Goal: Transaction & Acquisition: Book appointment/travel/reservation

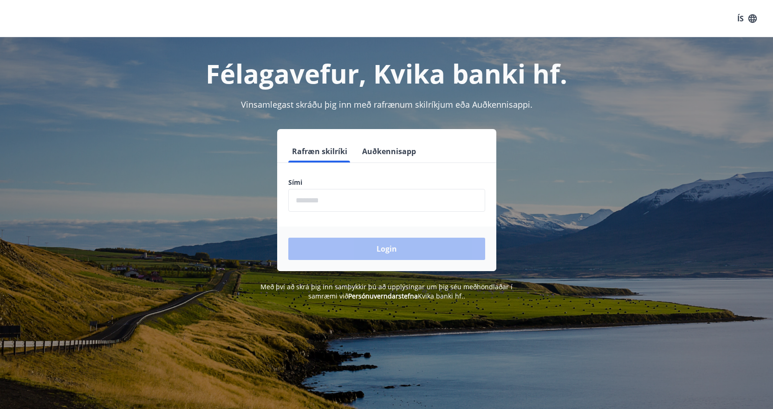
click at [337, 204] on input "phone" at bounding box center [386, 200] width 197 height 23
type input "********"
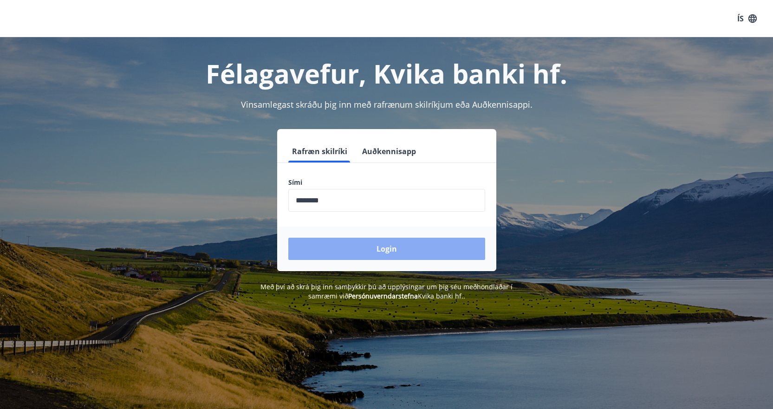
click at [380, 245] on button "Login" at bounding box center [386, 249] width 197 height 22
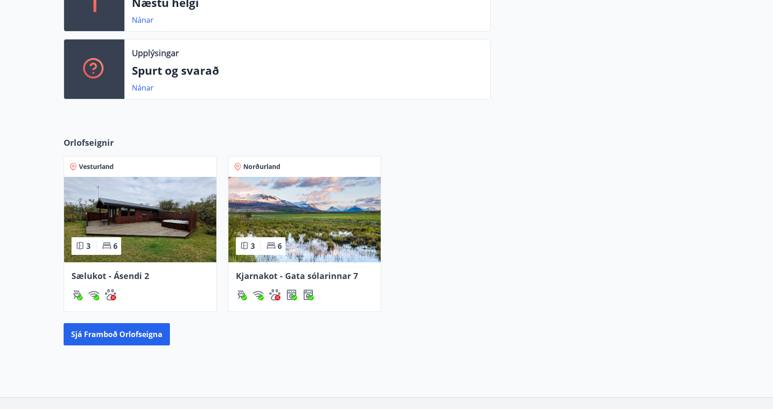
scroll to position [275, 0]
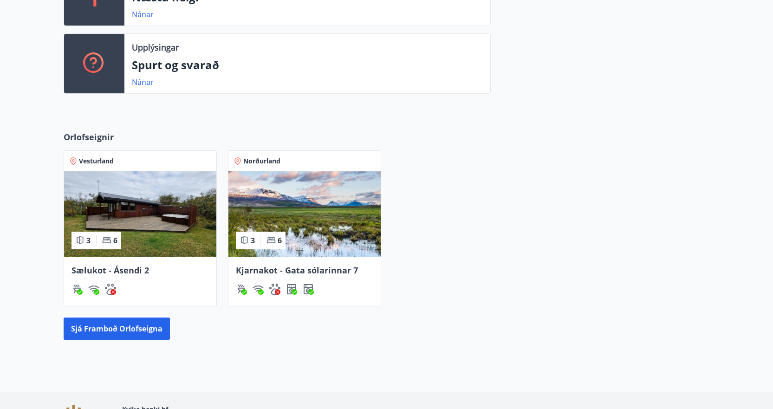
click at [144, 222] on img at bounding box center [140, 213] width 152 height 85
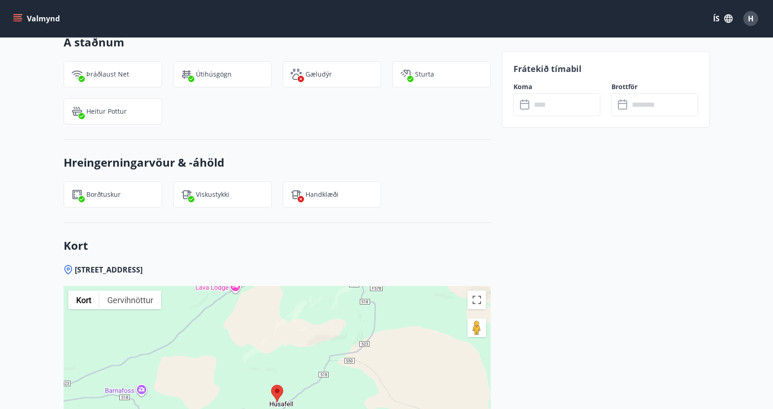
scroll to position [913, 0]
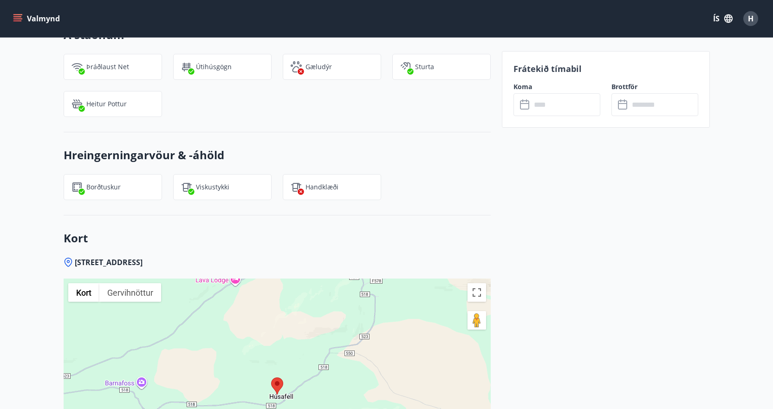
click at [565, 106] on input "text" at bounding box center [565, 104] width 69 height 23
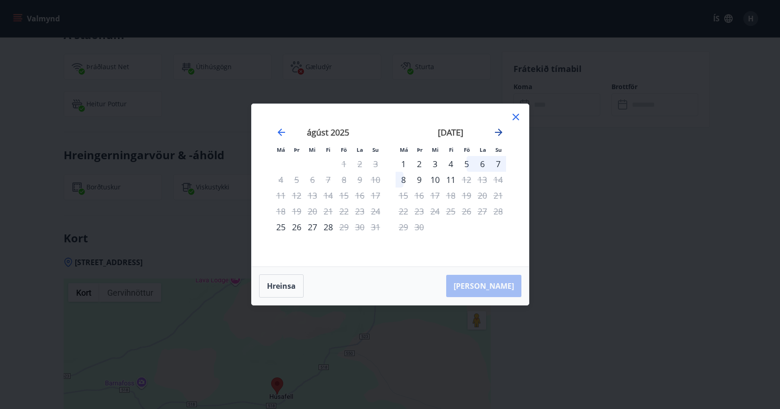
click at [500, 132] on icon "Move forward to switch to the next month." at bounding box center [498, 132] width 7 height 7
drag, startPoint x: 512, startPoint y: 115, endPoint x: 510, endPoint y: 121, distance: 6.3
click at [512, 117] on icon at bounding box center [515, 116] width 11 height 11
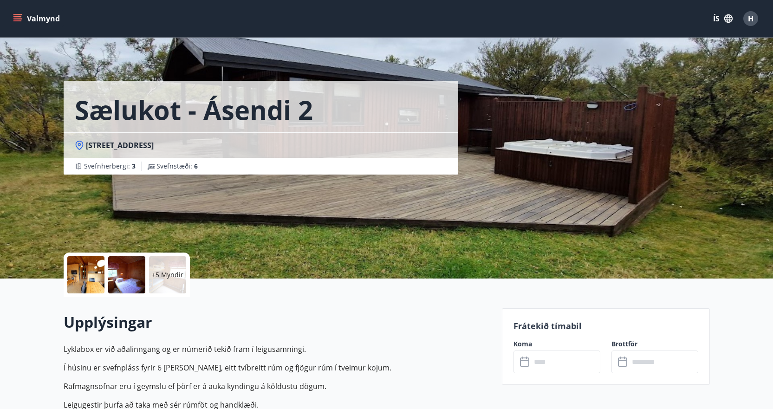
click at [155, 276] on p "+5 Myndir" at bounding box center [168, 274] width 32 height 9
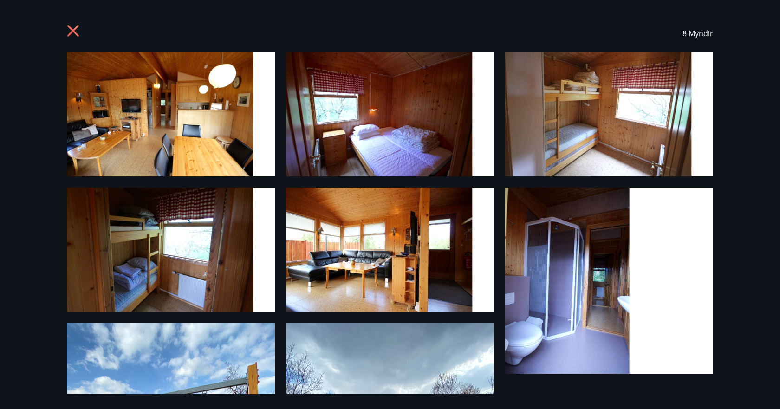
click at [73, 32] on icon at bounding box center [74, 32] width 15 height 15
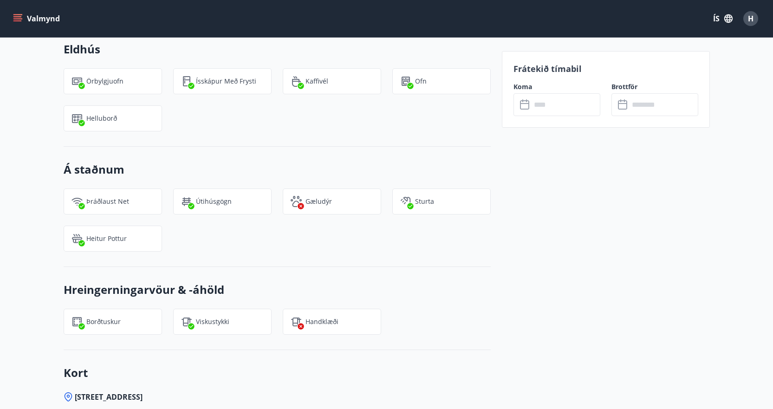
scroll to position [793, 0]
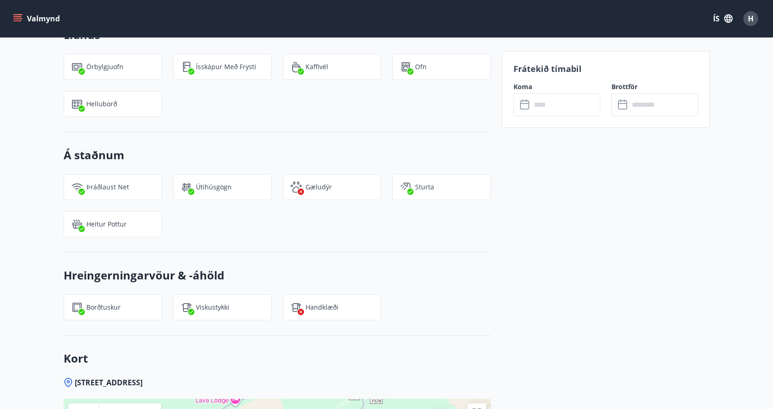
click at [582, 103] on input "text" at bounding box center [565, 104] width 69 height 23
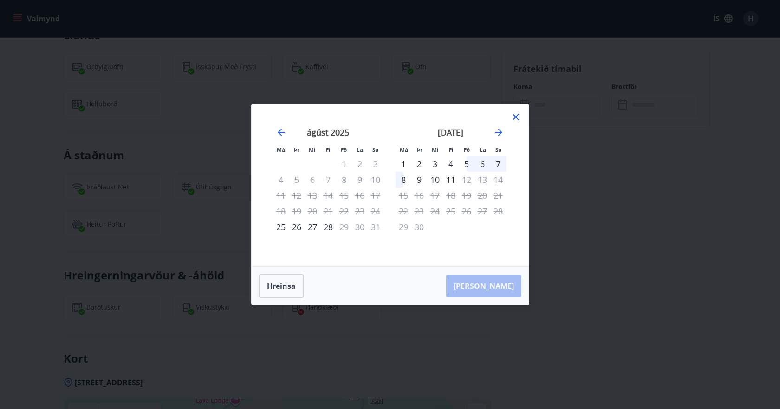
click at [521, 118] on div "Má Þr Mi Fi Fö La Su Má Þr Mi Fi Fö La Su júlí 2025 1 2 3 4 5 6 7 8 9 10 11 12 …" at bounding box center [390, 185] width 277 height 162
click at [515, 115] on icon at bounding box center [515, 116] width 11 height 11
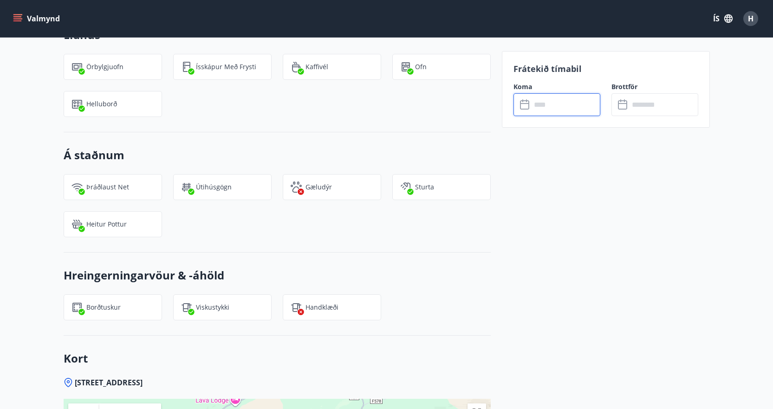
click at [542, 109] on input "text" at bounding box center [565, 104] width 69 height 23
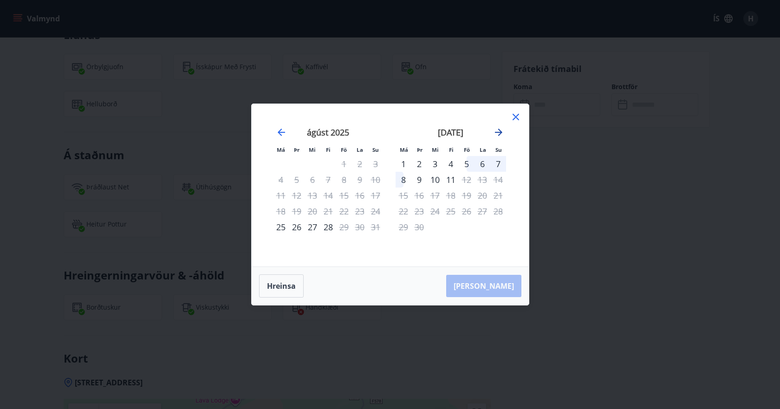
click at [500, 133] on icon "Move forward to switch to the next month." at bounding box center [498, 132] width 7 height 7
click at [518, 115] on icon at bounding box center [516, 117] width 6 height 6
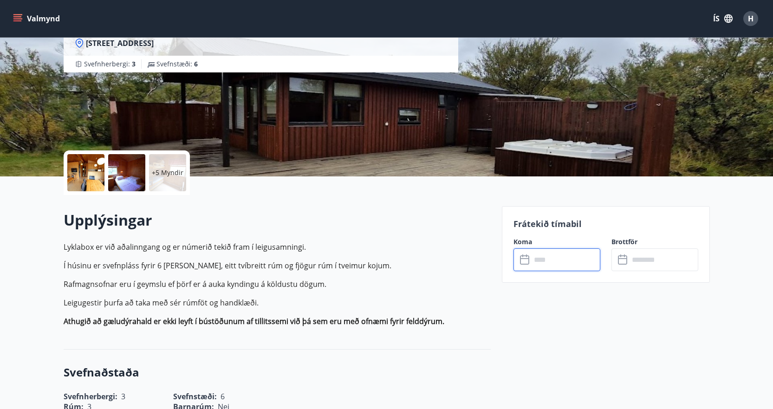
scroll to position [89, 0]
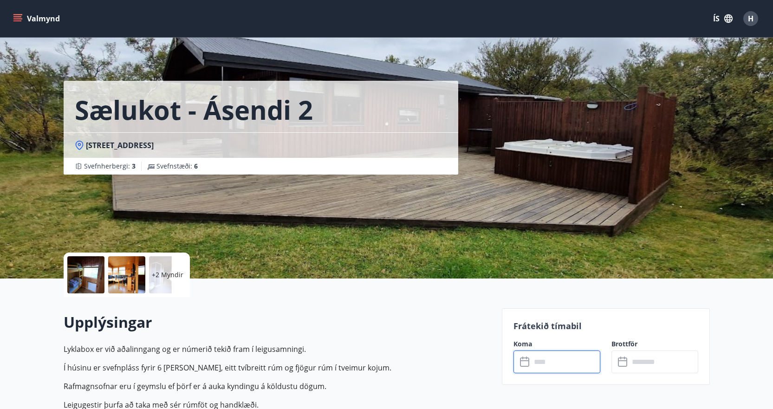
click at [564, 362] on input "text" at bounding box center [565, 362] width 69 height 23
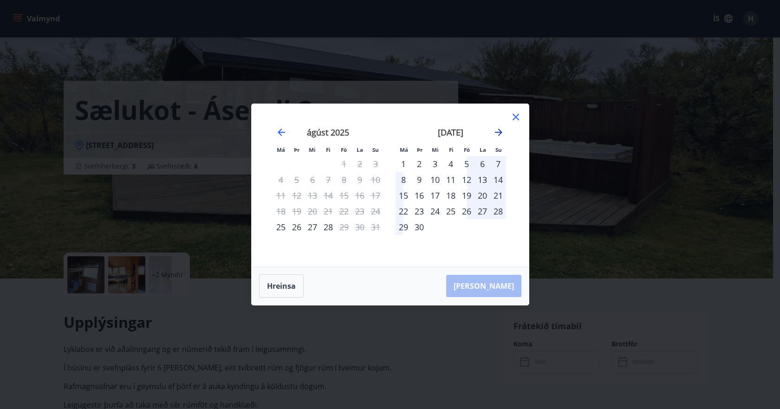
click at [497, 132] on icon "Move forward to switch to the next month." at bounding box center [498, 132] width 7 height 7
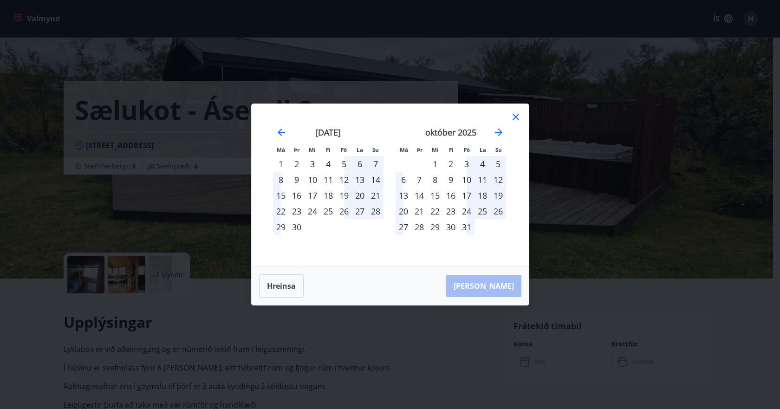
click at [467, 194] on div "17" at bounding box center [467, 196] width 16 height 16
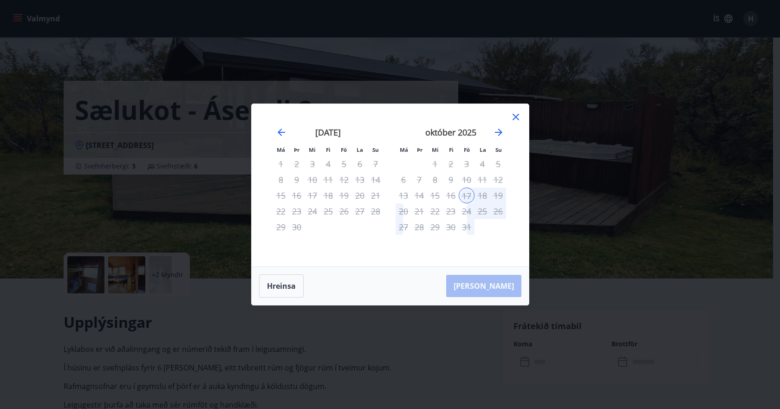
click at [406, 210] on div "20" at bounding box center [404, 211] width 16 height 16
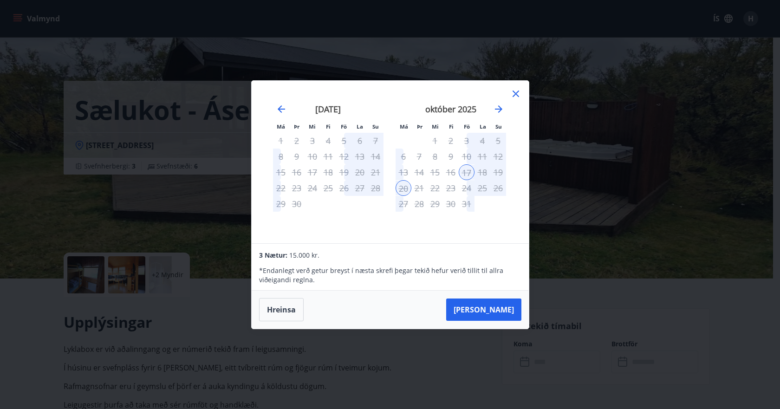
click at [513, 92] on icon at bounding box center [516, 94] width 6 height 6
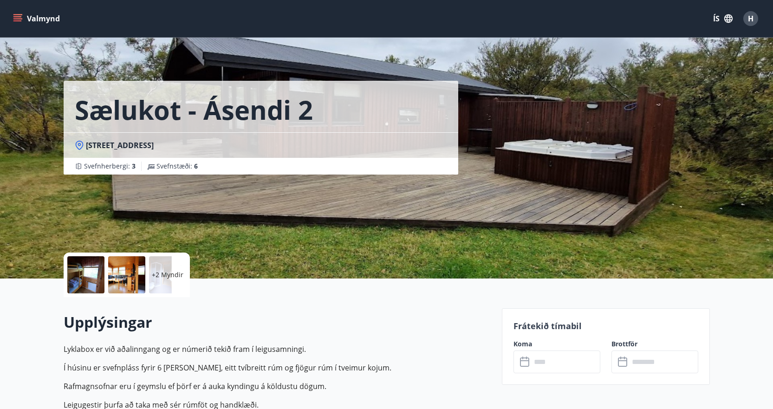
click at [555, 345] on label "Koma" at bounding box center [556, 343] width 87 height 9
click at [555, 361] on input "text" at bounding box center [565, 362] width 69 height 23
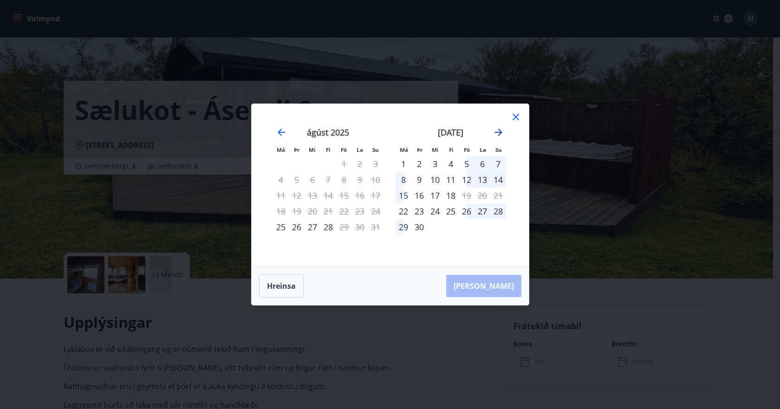
click at [501, 127] on icon "Move forward to switch to the next month." at bounding box center [498, 132] width 11 height 11
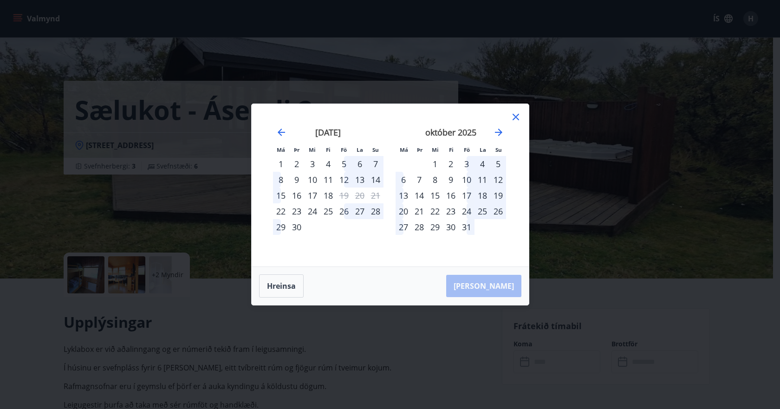
click at [463, 195] on div "17" at bounding box center [467, 196] width 16 height 16
click at [421, 213] on div "21" at bounding box center [419, 211] width 16 height 16
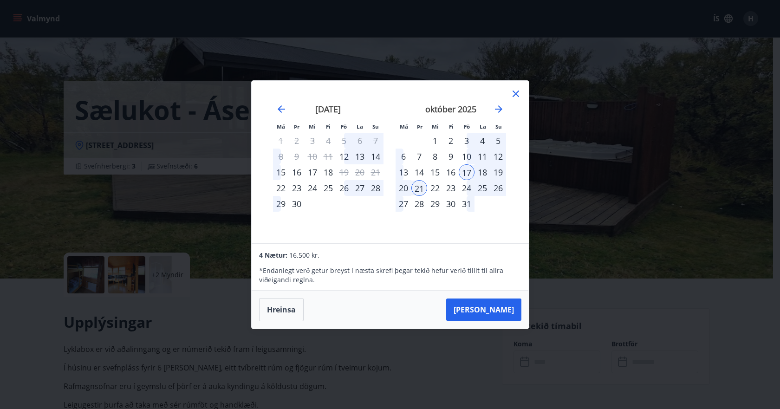
click at [403, 191] on div "20" at bounding box center [404, 188] width 16 height 16
click at [420, 186] on div "21" at bounding box center [419, 188] width 16 height 16
click at [466, 171] on div "17" at bounding box center [467, 172] width 16 height 16
click at [407, 190] on div "20" at bounding box center [404, 188] width 16 height 16
click at [418, 188] on div "21" at bounding box center [419, 188] width 16 height 16
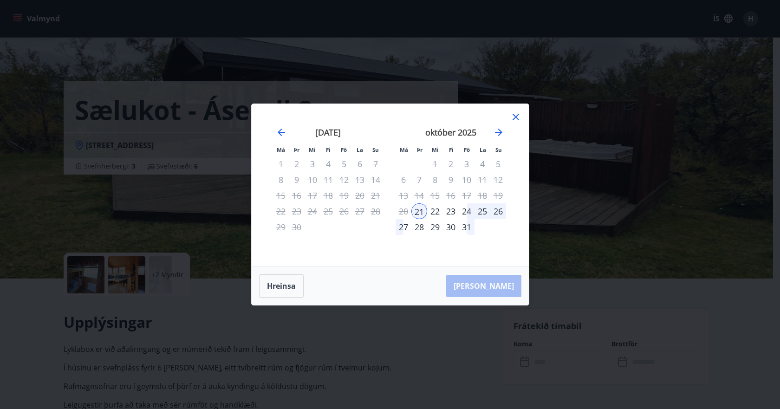
click at [518, 114] on icon at bounding box center [515, 116] width 11 height 11
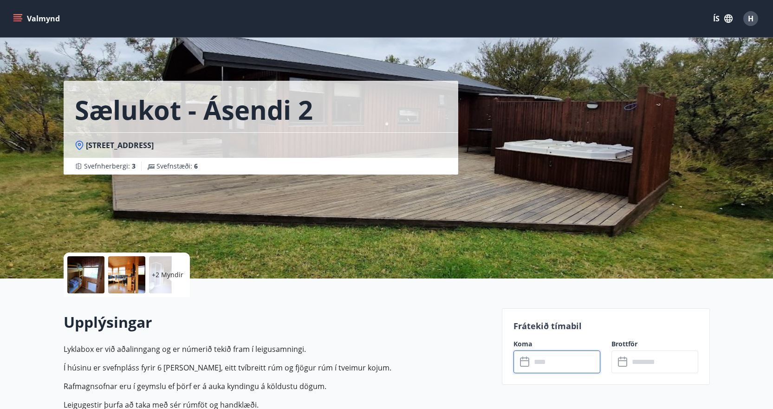
click at [557, 355] on input "text" at bounding box center [565, 362] width 69 height 23
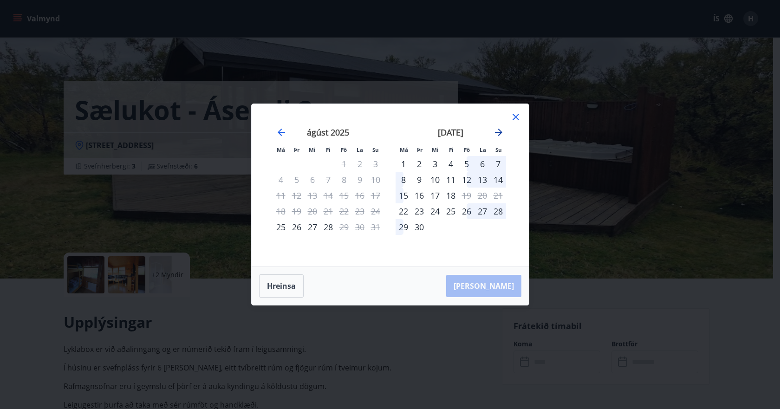
click at [499, 136] on icon "Move forward to switch to the next month." at bounding box center [498, 132] width 11 height 11
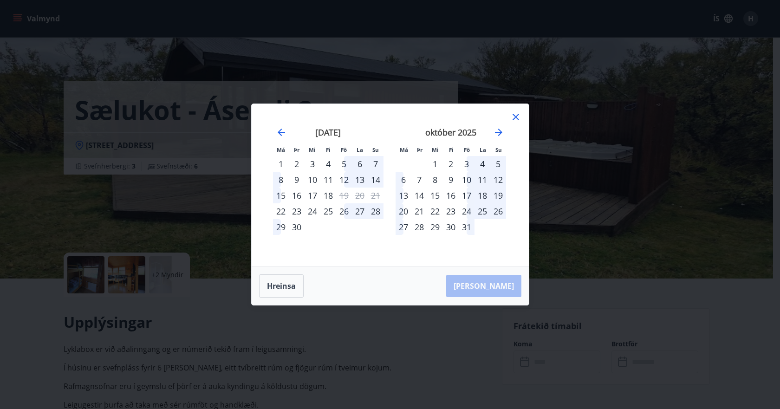
click at [469, 194] on div "17" at bounding box center [467, 196] width 16 height 16
click at [420, 211] on div "21" at bounding box center [419, 211] width 16 height 16
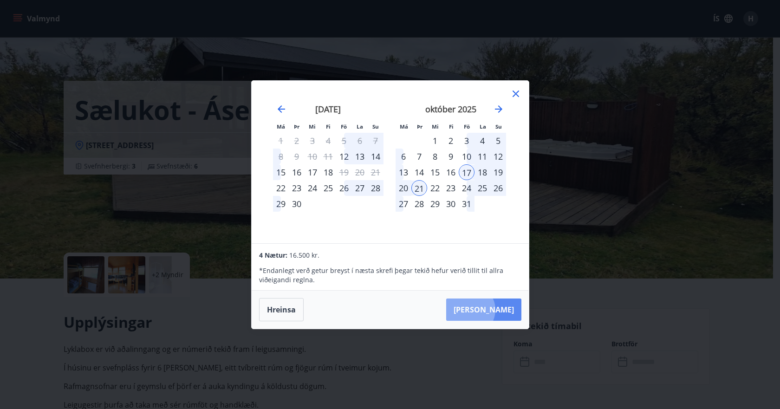
click at [498, 310] on button "[PERSON_NAME]" at bounding box center [483, 310] width 75 height 22
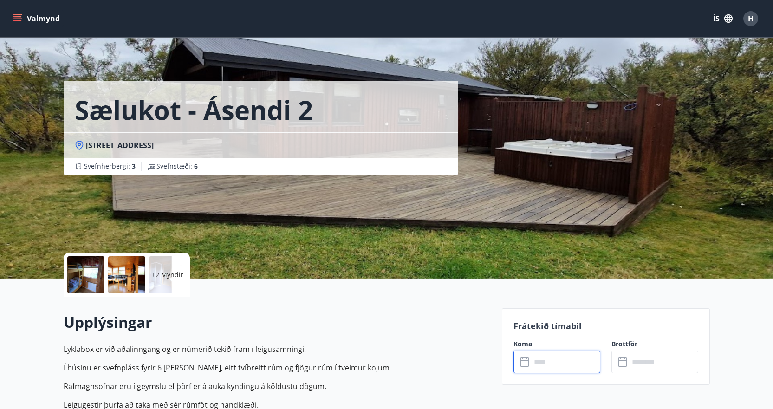
type input "******"
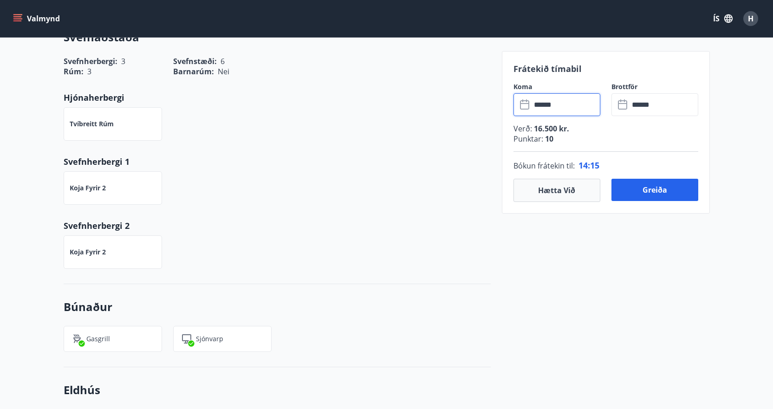
scroll to position [512, 0]
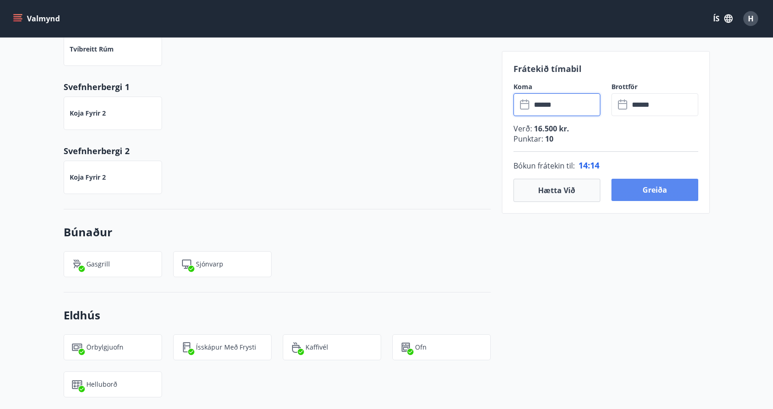
click at [655, 189] on button "Greiða" at bounding box center [654, 190] width 87 height 22
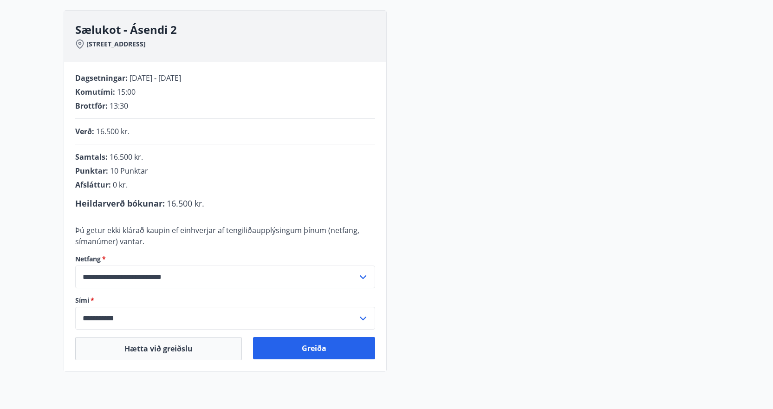
scroll to position [128, 0]
click at [322, 346] on button "Greiða" at bounding box center [314, 347] width 122 height 22
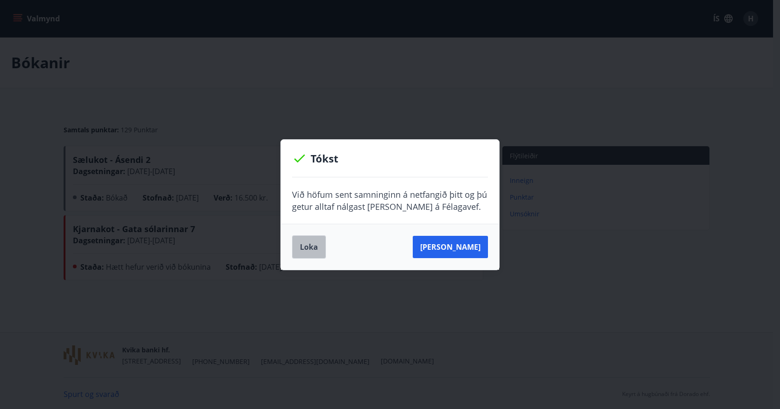
click at [314, 243] on button "Loka" at bounding box center [309, 246] width 34 height 23
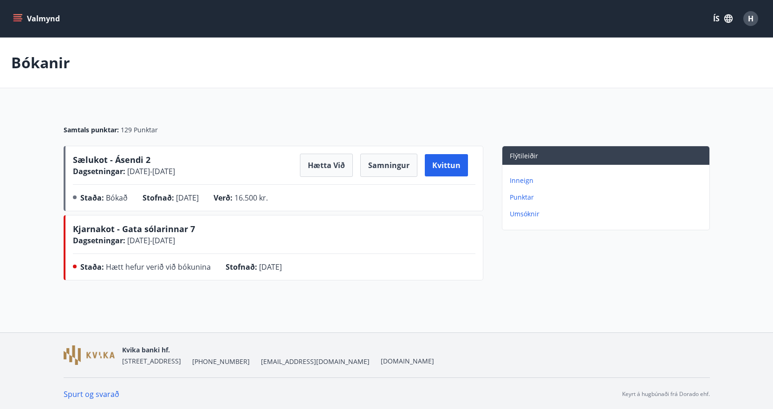
click at [12, 17] on button "Valmynd" at bounding box center [37, 18] width 52 height 17
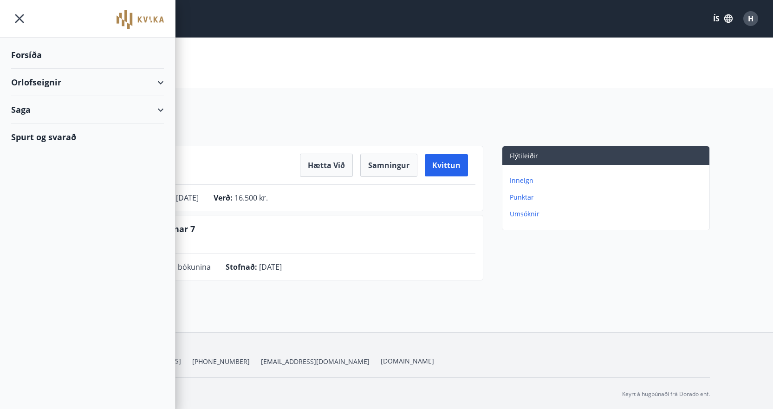
click at [36, 58] on div "Forsíða" at bounding box center [87, 54] width 153 height 27
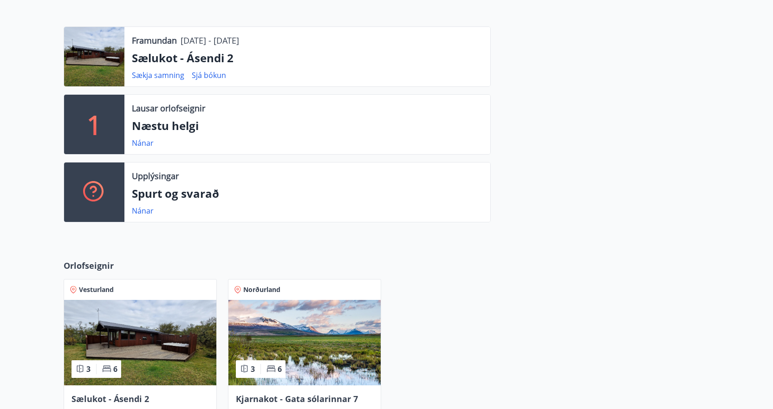
scroll to position [229, 0]
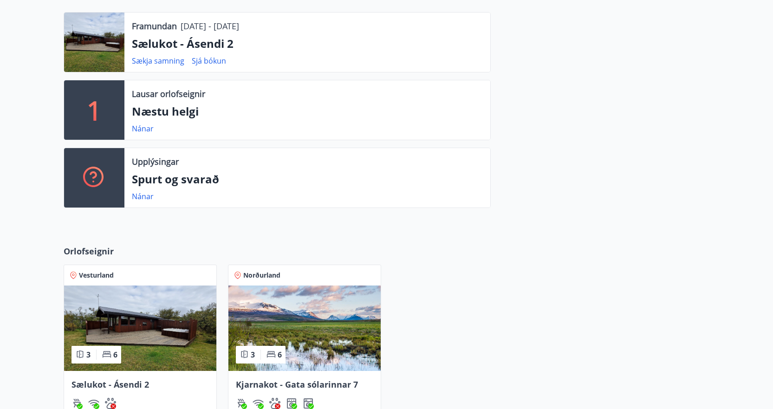
click at [290, 307] on img at bounding box center [304, 328] width 152 height 85
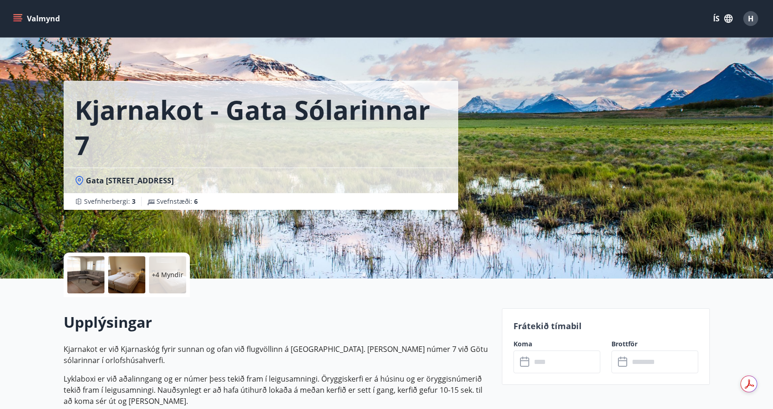
click at [550, 361] on input "text" at bounding box center [565, 362] width 69 height 23
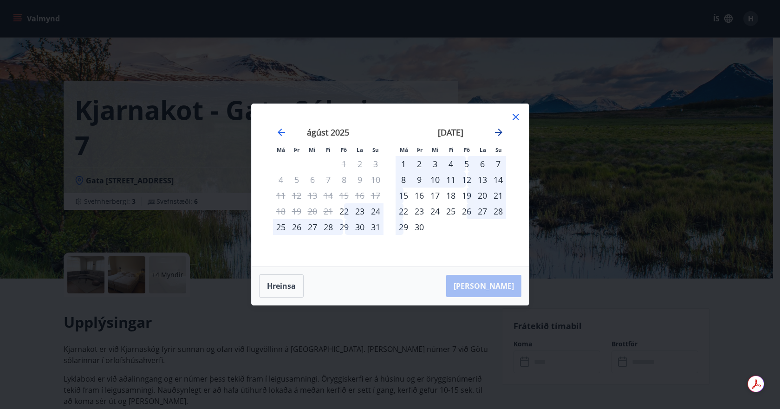
click at [500, 132] on icon "Move forward to switch to the next month." at bounding box center [498, 132] width 7 height 7
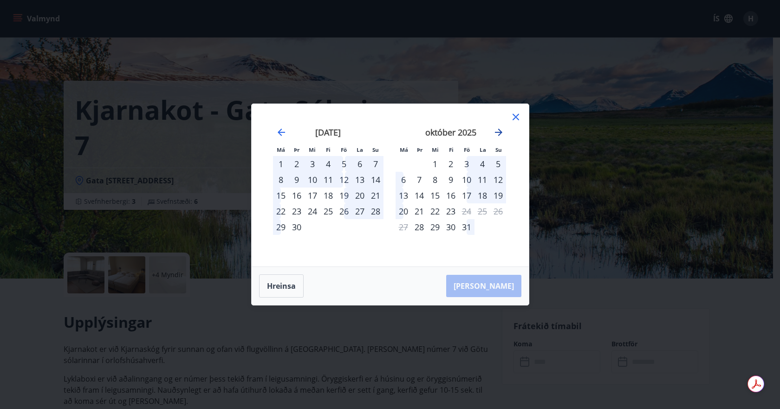
click at [499, 131] on icon "Move forward to switch to the next month." at bounding box center [498, 132] width 11 height 11
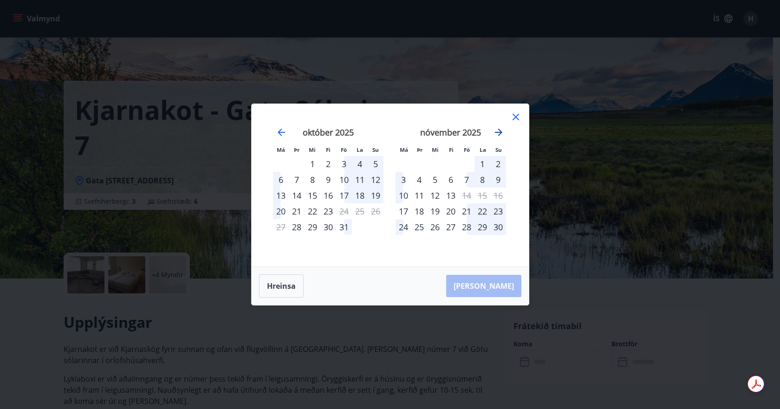
click at [499, 131] on icon "Move forward to switch to the next month." at bounding box center [498, 132] width 11 height 11
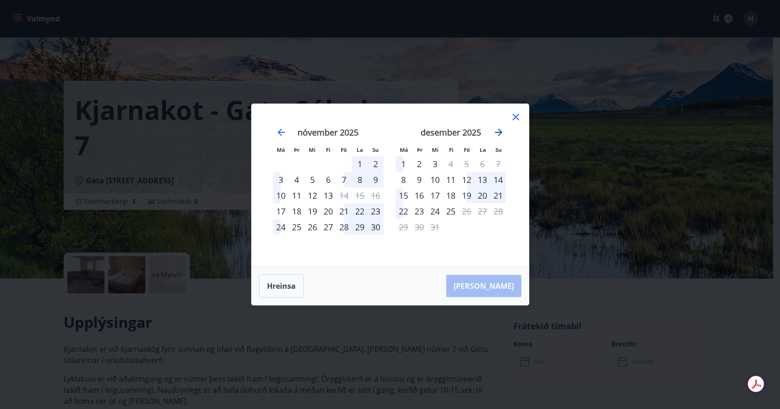
click at [499, 131] on icon "Move forward to switch to the next month." at bounding box center [498, 132] width 11 height 11
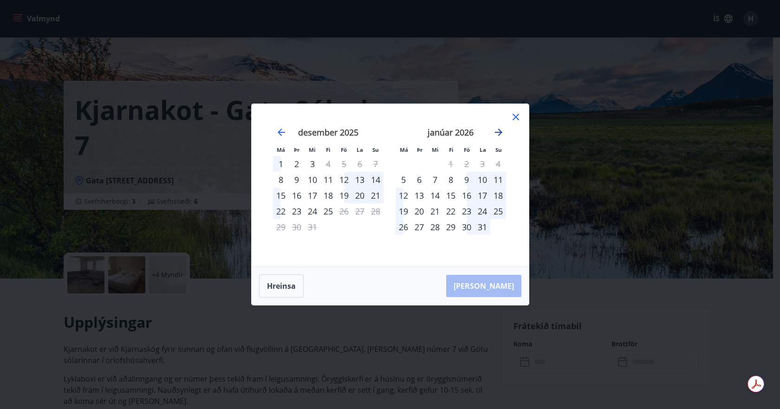
click at [499, 131] on icon "Move forward to switch to the next month." at bounding box center [498, 132] width 11 height 11
click at [513, 117] on icon at bounding box center [515, 116] width 11 height 11
